Goal: Information Seeking & Learning: Compare options

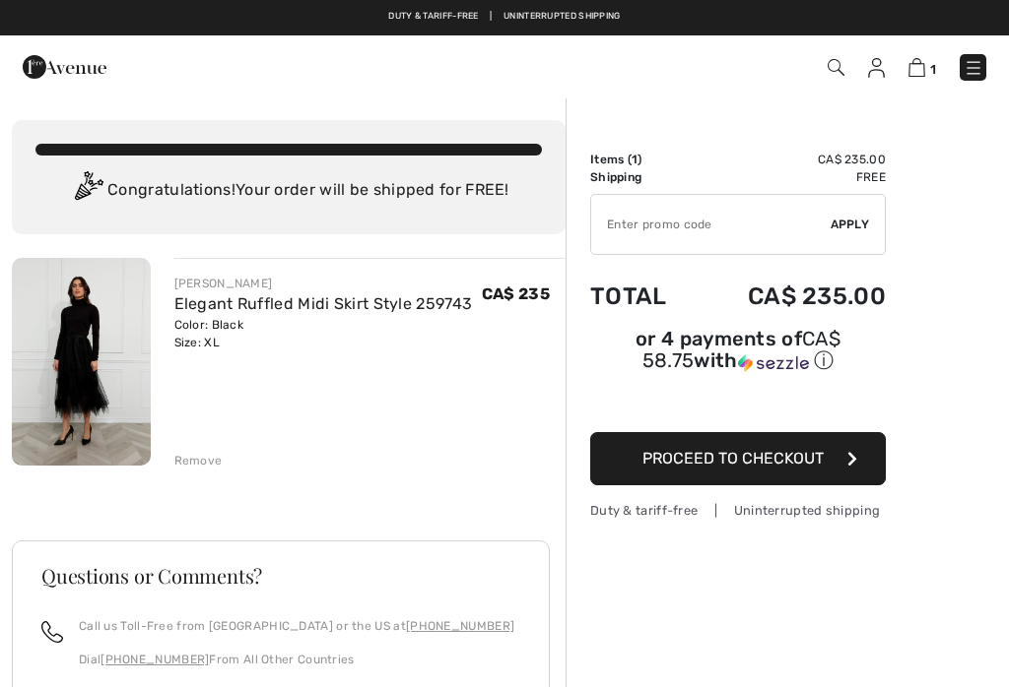
click at [972, 68] on img at bounding box center [973, 68] width 20 height 20
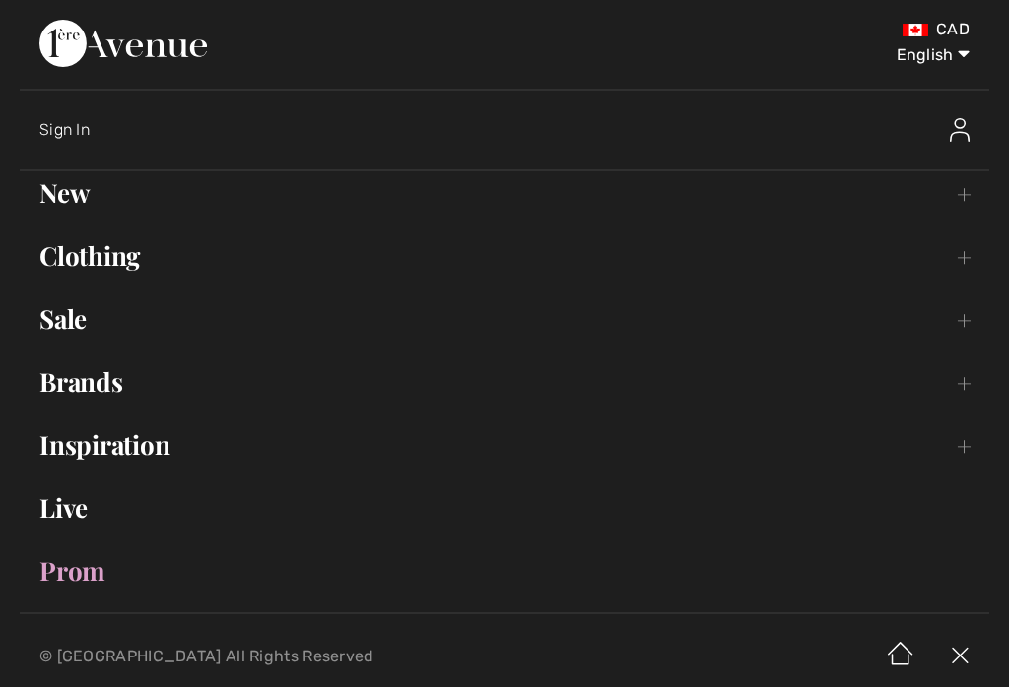
click at [125, 395] on link "Brands Open submenu" at bounding box center [504, 381] width 969 height 43
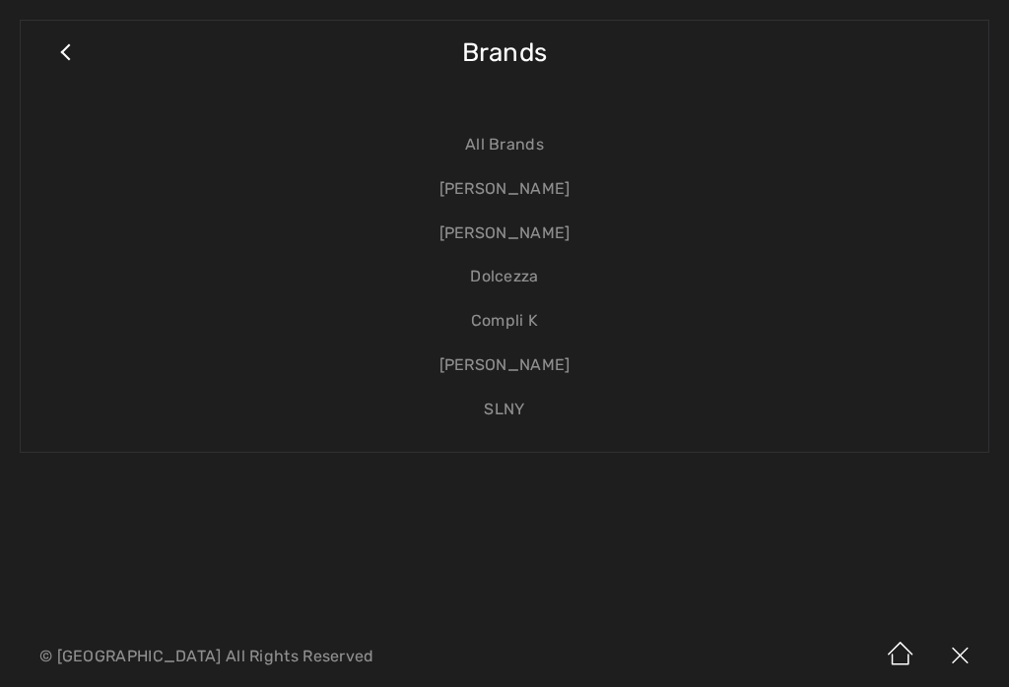
click at [559, 189] on link "[PERSON_NAME]" at bounding box center [504, 189] width 928 height 44
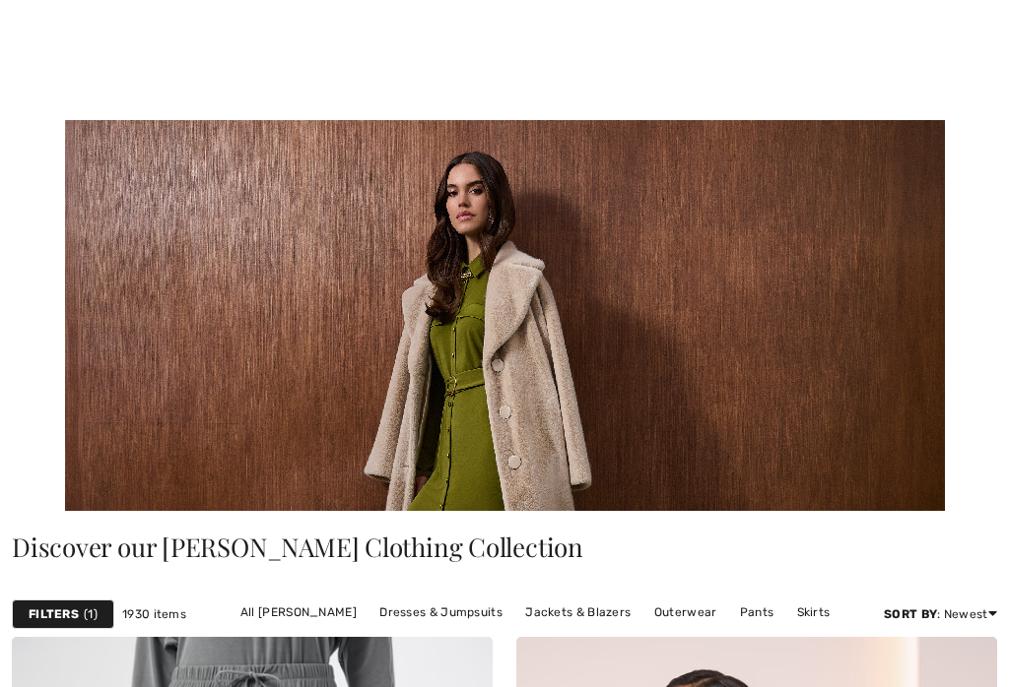
checkbox input "true"
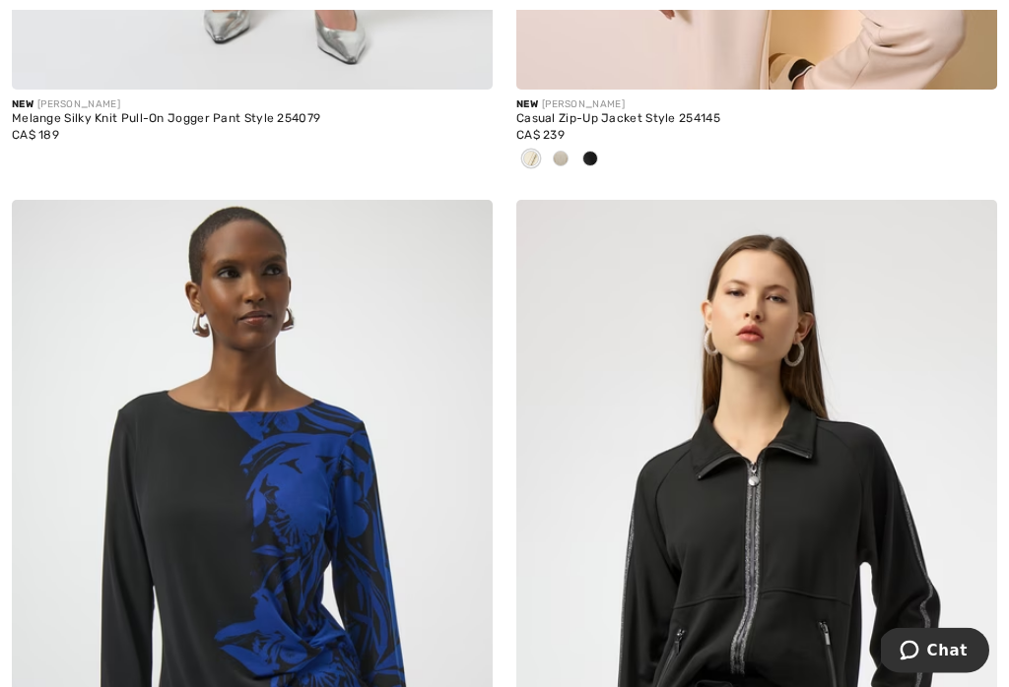
scroll to position [1269, 0]
click at [273, 431] on img at bounding box center [252, 560] width 481 height 721
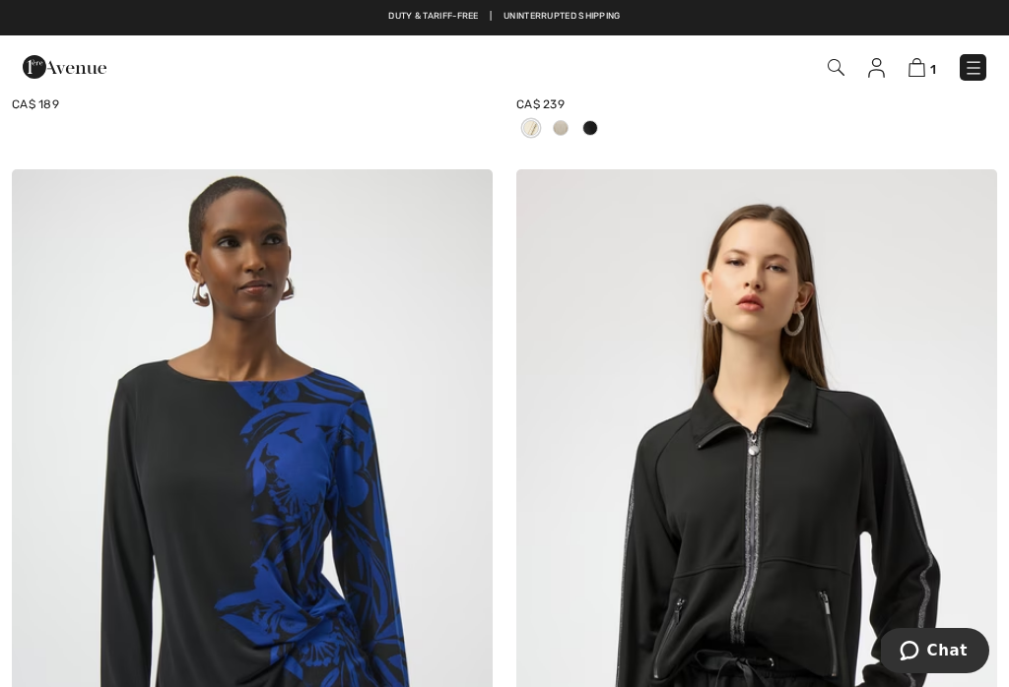
click at [744, 438] on img at bounding box center [756, 529] width 481 height 721
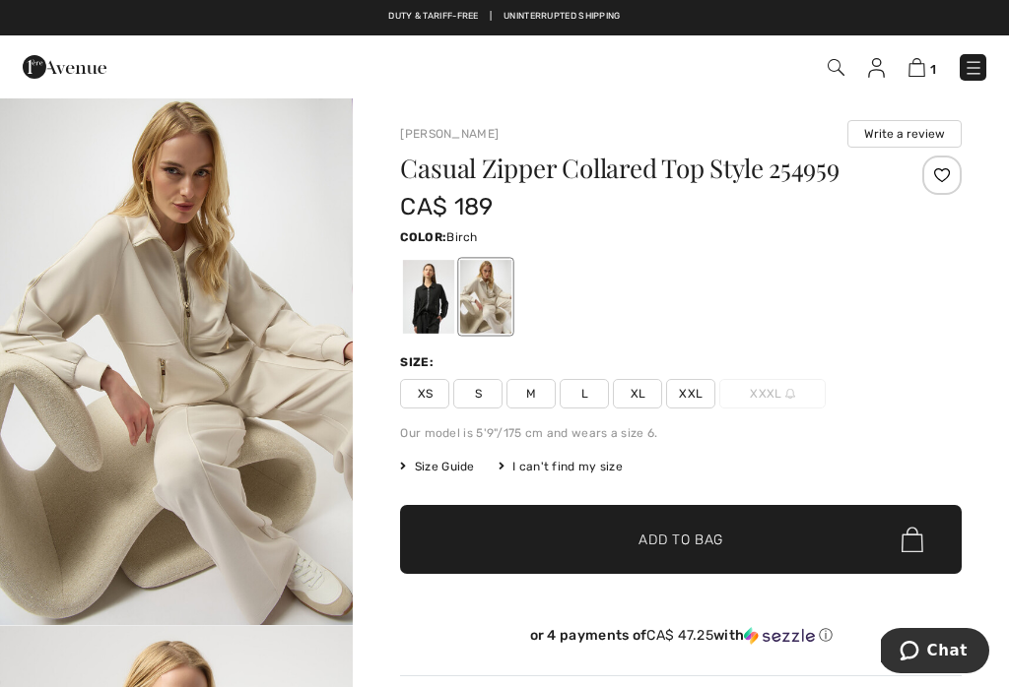
click at [980, 69] on img at bounding box center [973, 68] width 20 height 20
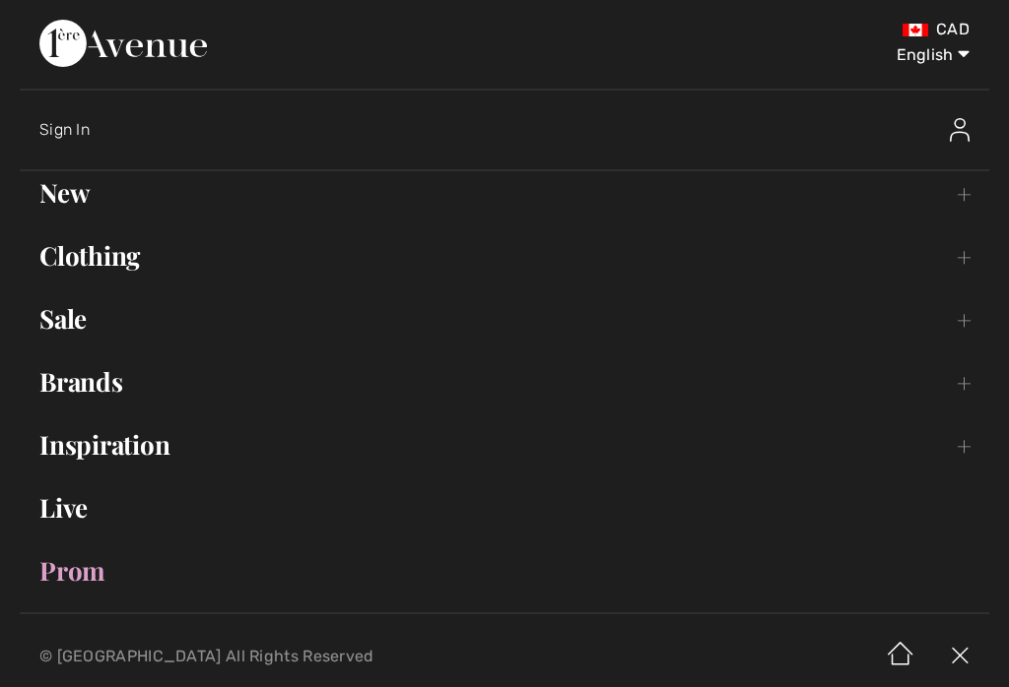
click at [133, 399] on link "Brands Open submenu" at bounding box center [504, 381] width 969 height 43
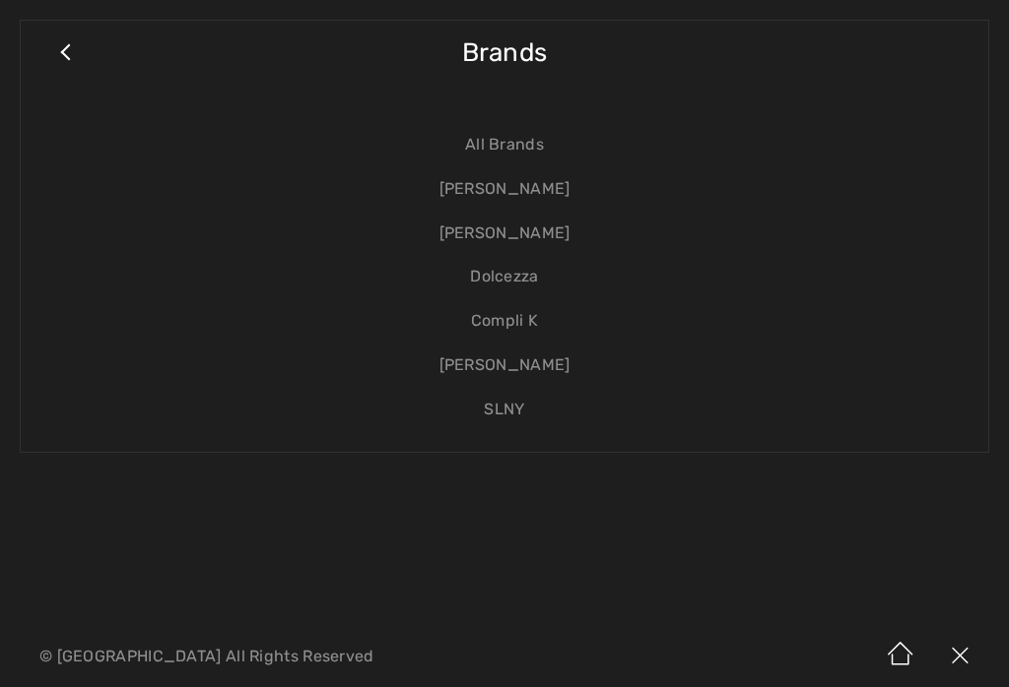
click at [552, 236] on link "[PERSON_NAME]" at bounding box center [504, 234] width 928 height 44
click at [554, 248] on link "[PERSON_NAME]" at bounding box center [504, 234] width 928 height 44
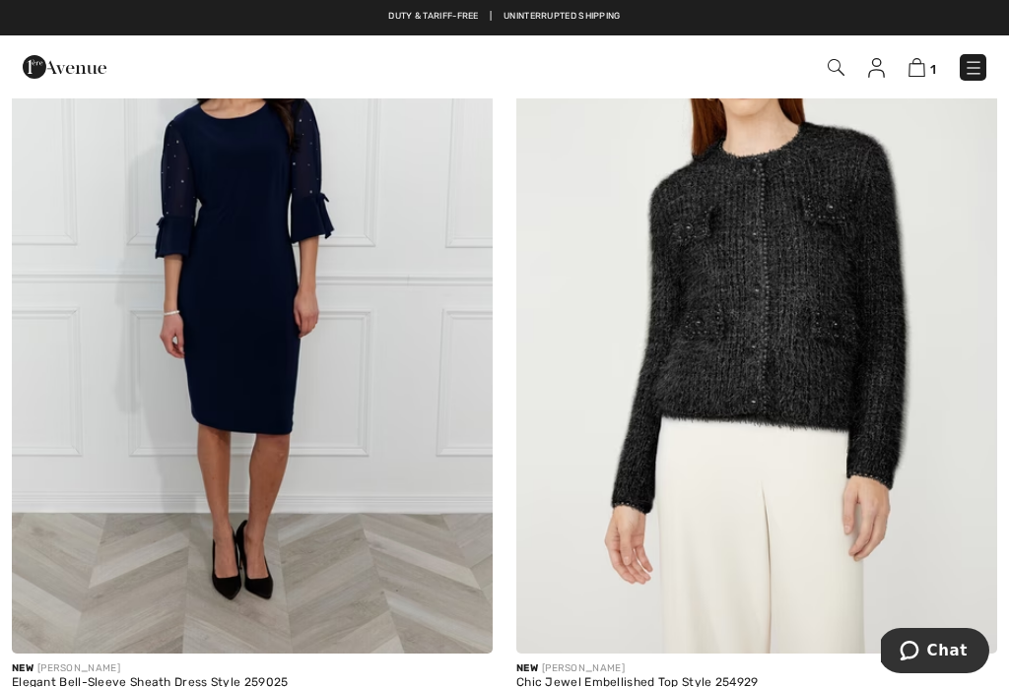
scroll to position [2328, 0]
click at [816, 302] on img at bounding box center [756, 294] width 481 height 721
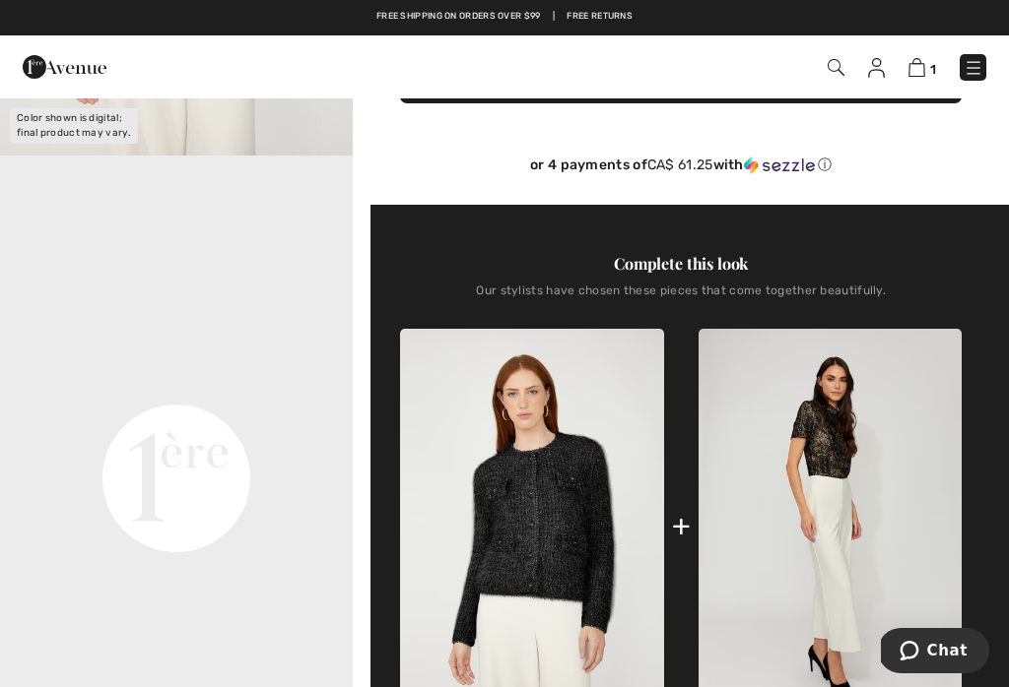
scroll to position [474, 0]
